Goal: Information Seeking & Learning: Learn about a topic

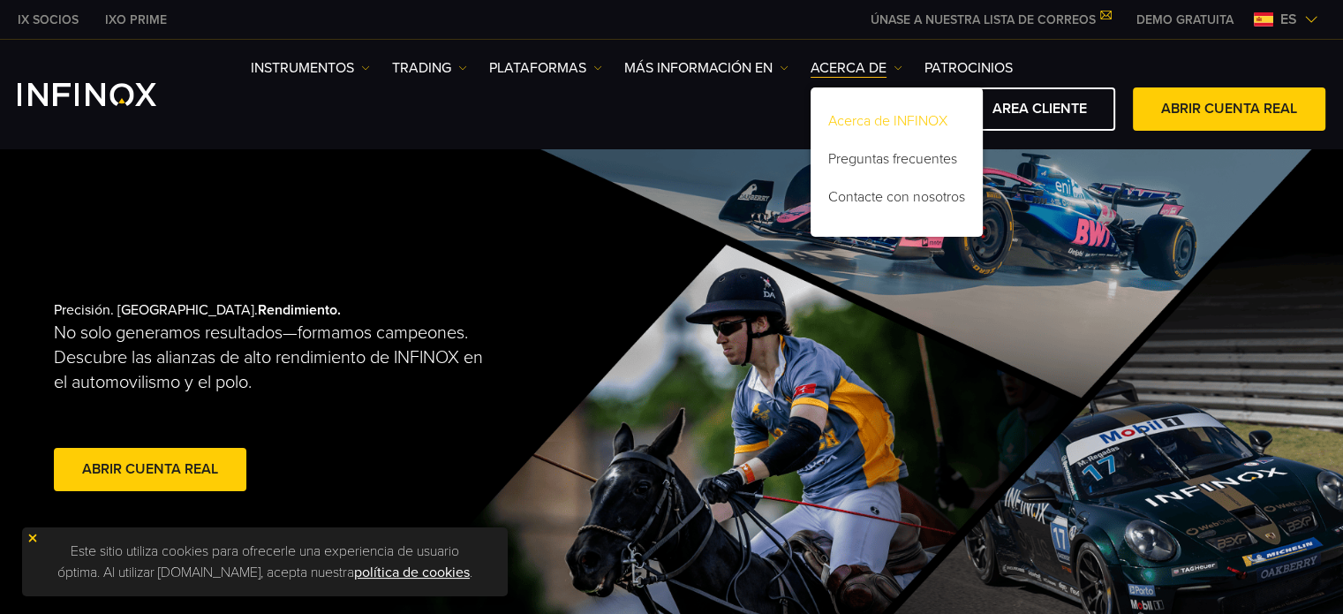
click at [858, 109] on link "Acerca de INFINOX" at bounding box center [896, 124] width 172 height 38
click at [877, 123] on link "Acerca de INFINOX" at bounding box center [896, 124] width 172 height 38
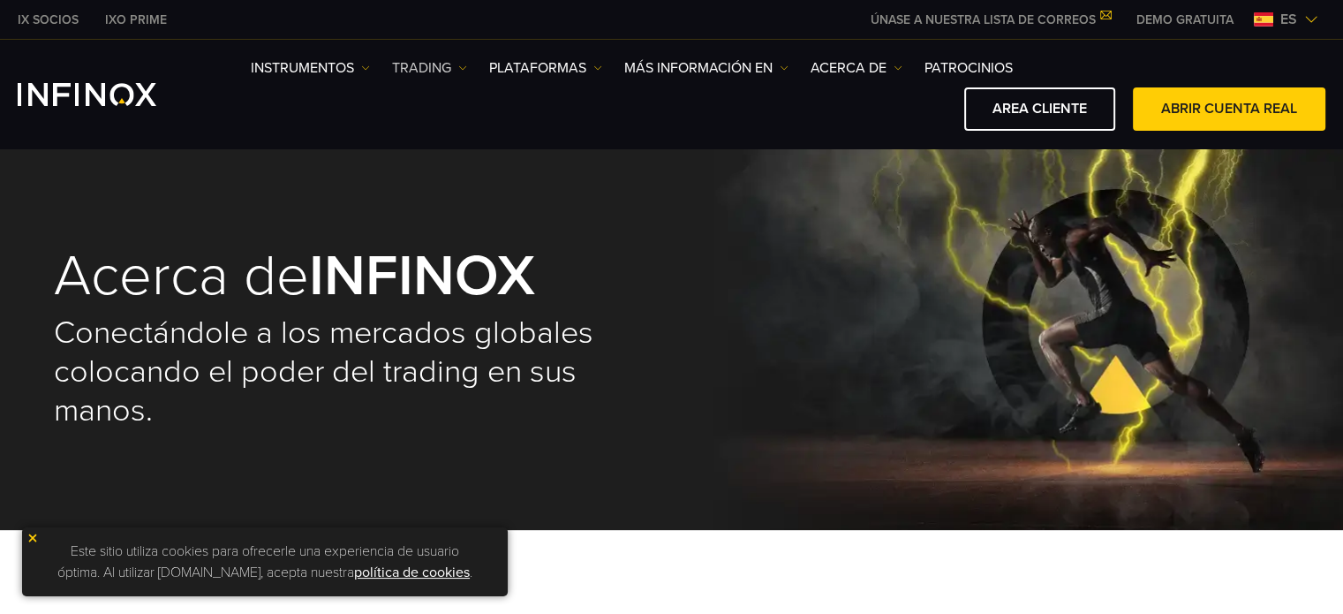
click at [427, 64] on link "TRADING" at bounding box center [429, 67] width 75 height 21
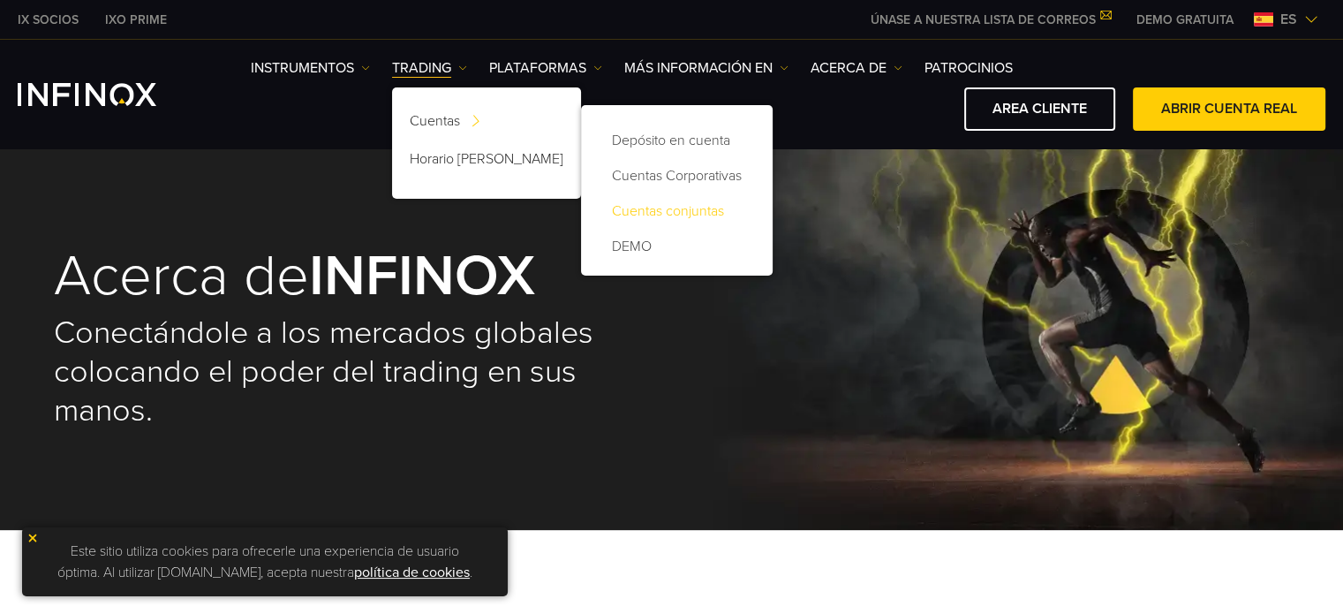
click at [625, 216] on link "Cuentas conjuntas" at bounding box center [677, 210] width 156 height 35
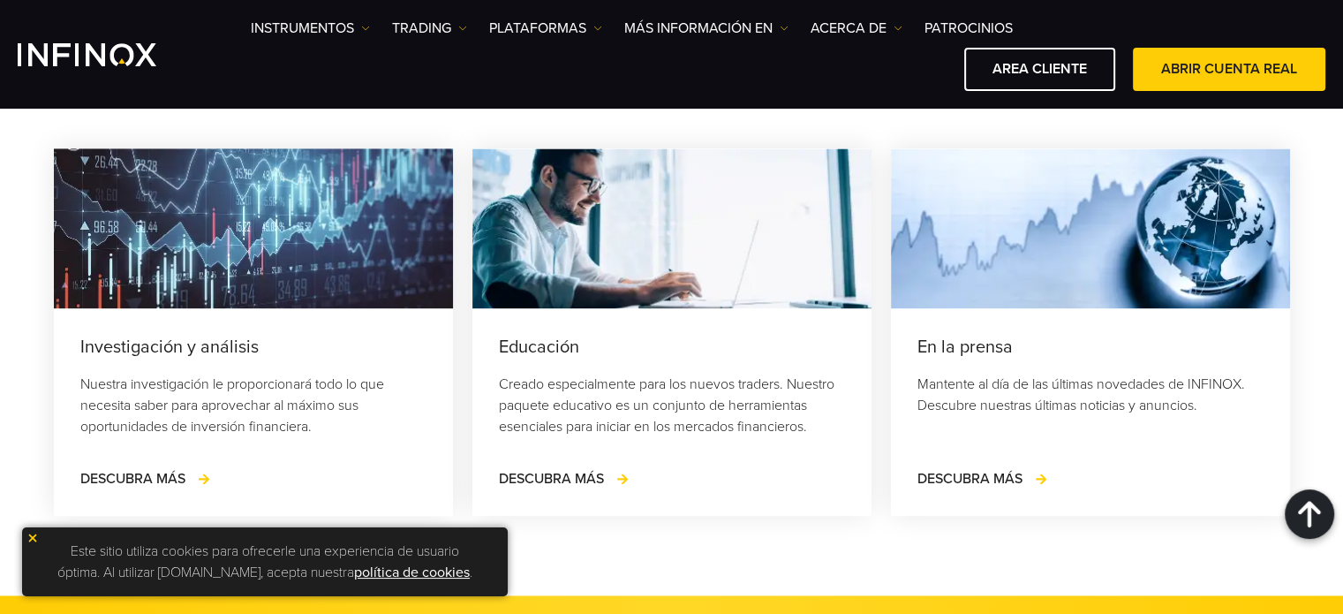
scroll to position [2531, 0]
